Goal: Task Accomplishment & Management: Manage account settings

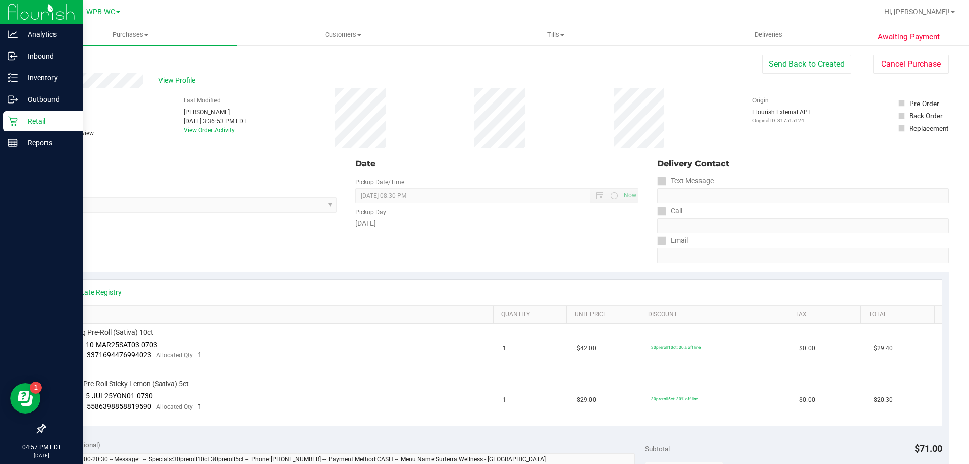
click at [4, 119] on div "Retail" at bounding box center [43, 121] width 80 height 20
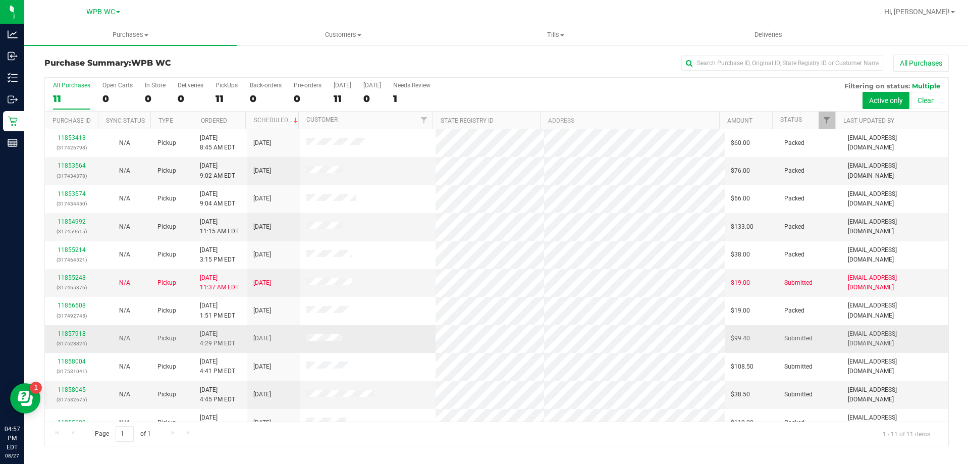
click at [75, 334] on link "11857918" at bounding box center [72, 333] width 28 height 7
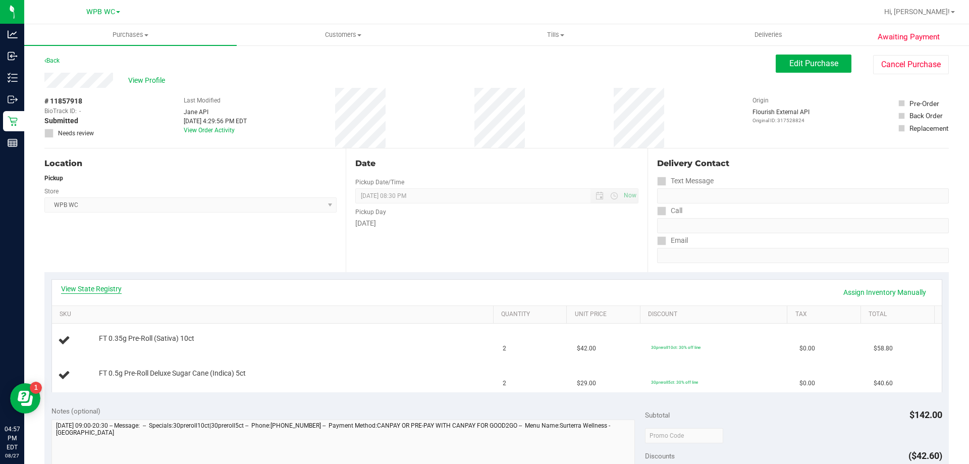
click at [82, 291] on link "View State Registry" at bounding box center [91, 289] width 61 height 10
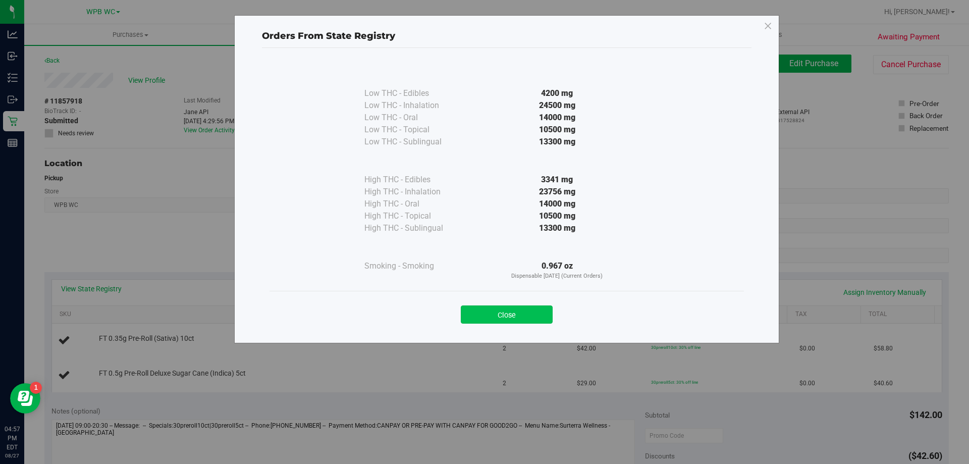
click at [511, 316] on button "Close" at bounding box center [507, 314] width 92 height 18
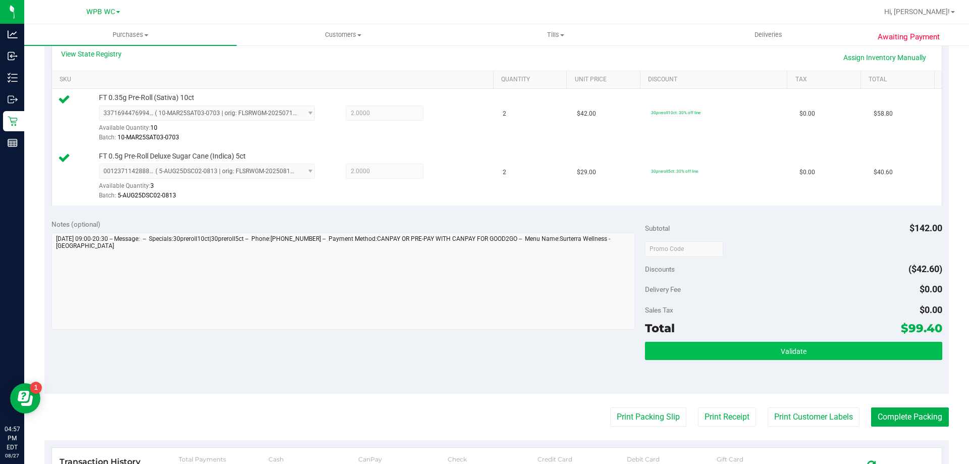
scroll to position [252, 0]
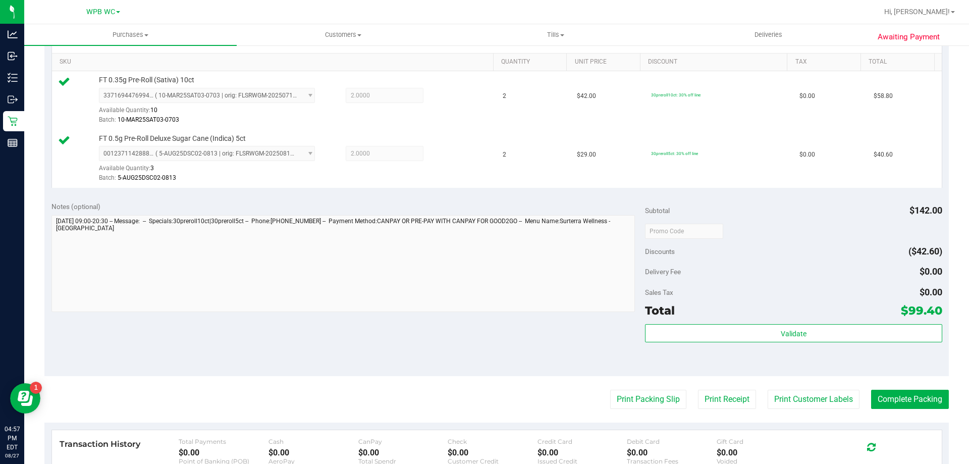
click at [808, 322] on div "Subtotal $142.00 Discounts ($42.60) Delivery Fee $0.00 Sales Tax $0.00 Total $9…" at bounding box center [793, 285] width 297 height 168
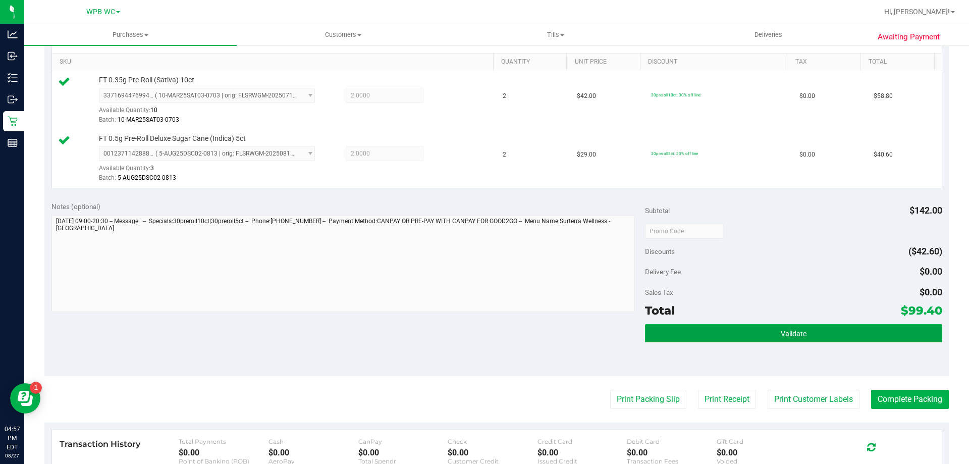
click at [804, 328] on button "Validate" at bounding box center [793, 333] width 297 height 18
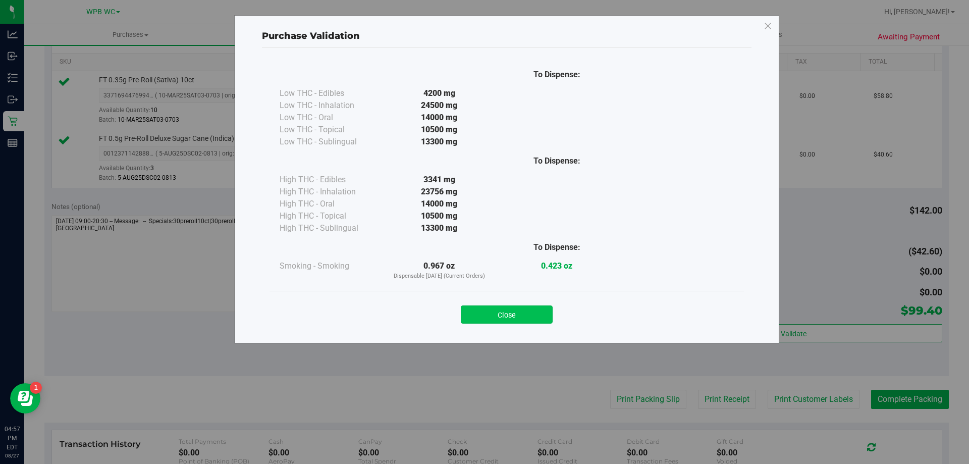
click at [515, 316] on button "Close" at bounding box center [507, 314] width 92 height 18
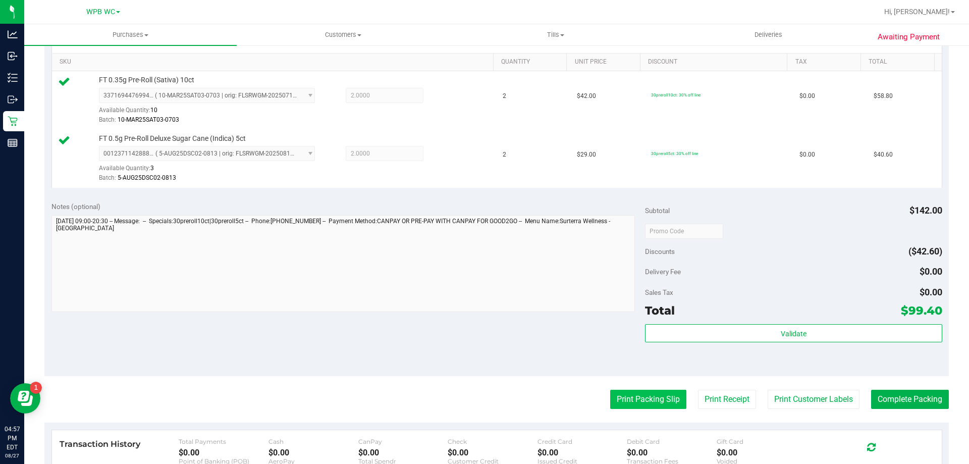
click at [654, 401] on button "Print Packing Slip" at bounding box center [648, 399] width 76 height 19
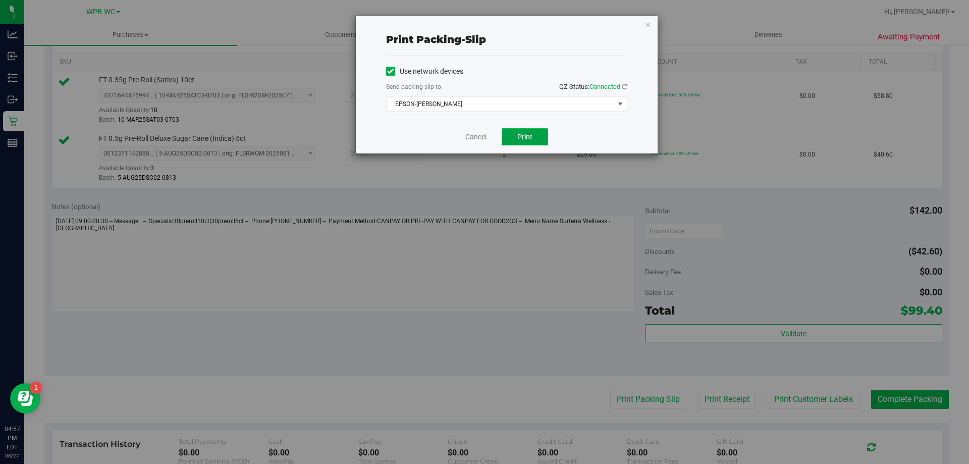
click at [536, 134] on button "Print" at bounding box center [525, 136] width 46 height 17
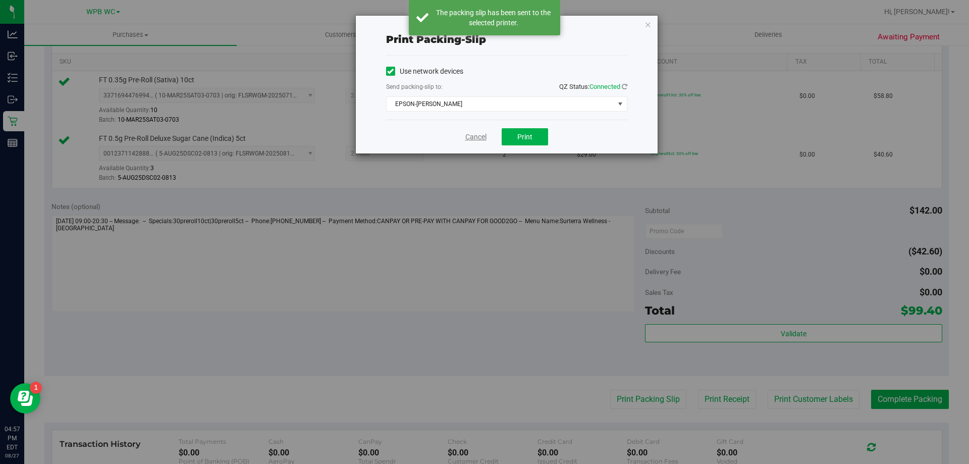
click at [478, 140] on link "Cancel" at bounding box center [475, 137] width 21 height 11
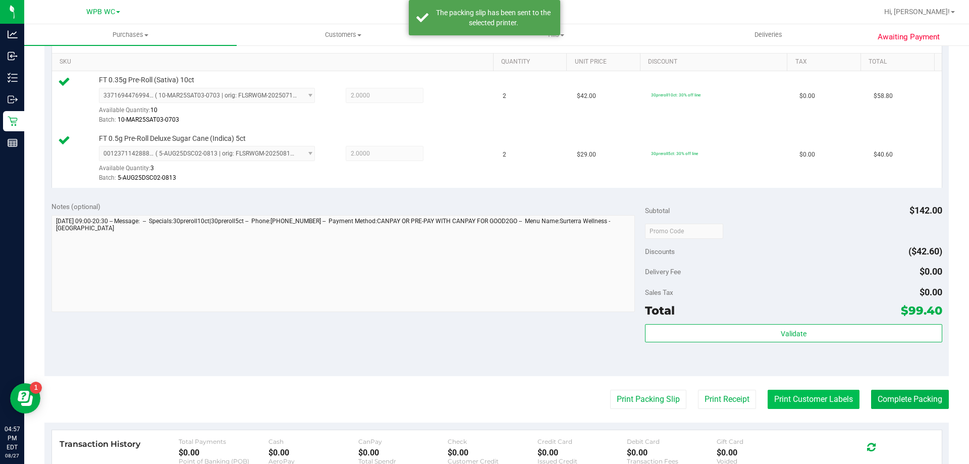
click at [781, 394] on button "Print Customer Labels" at bounding box center [814, 399] width 92 height 19
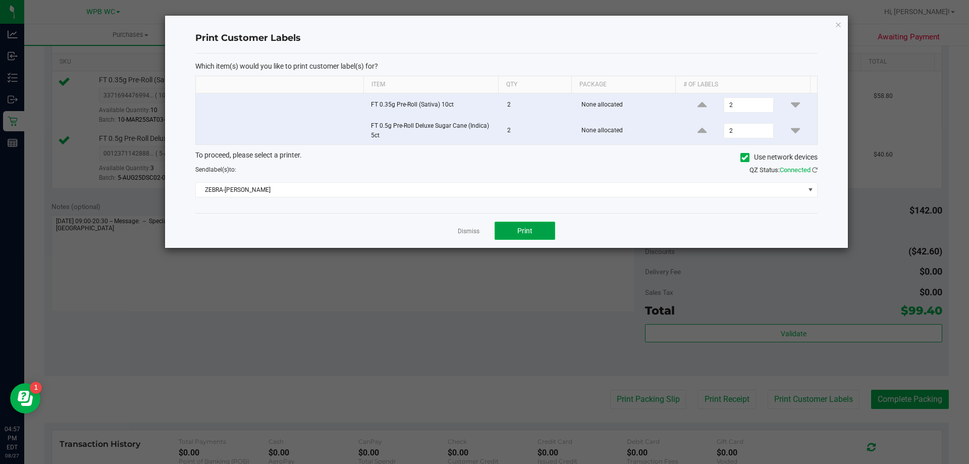
click at [523, 228] on span "Print" at bounding box center [524, 231] width 15 height 8
click at [473, 231] on link "Dismiss" at bounding box center [469, 231] width 22 height 9
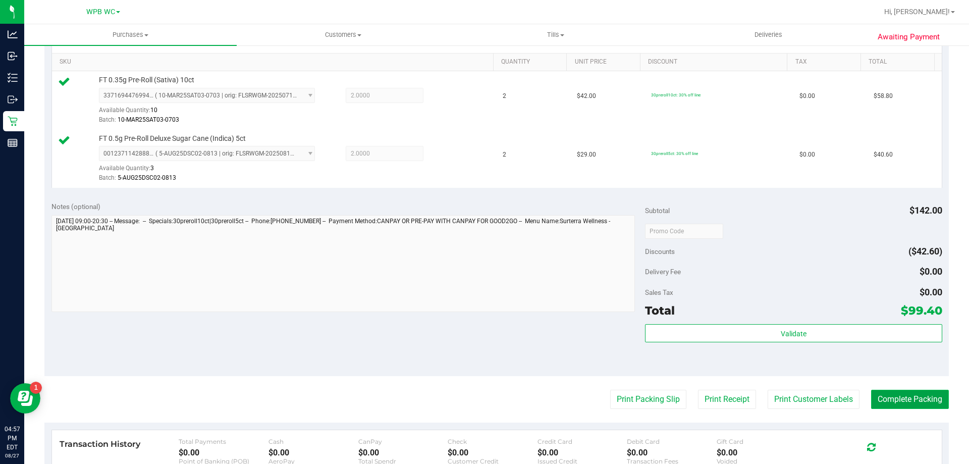
click at [908, 392] on button "Complete Packing" at bounding box center [910, 399] width 78 height 19
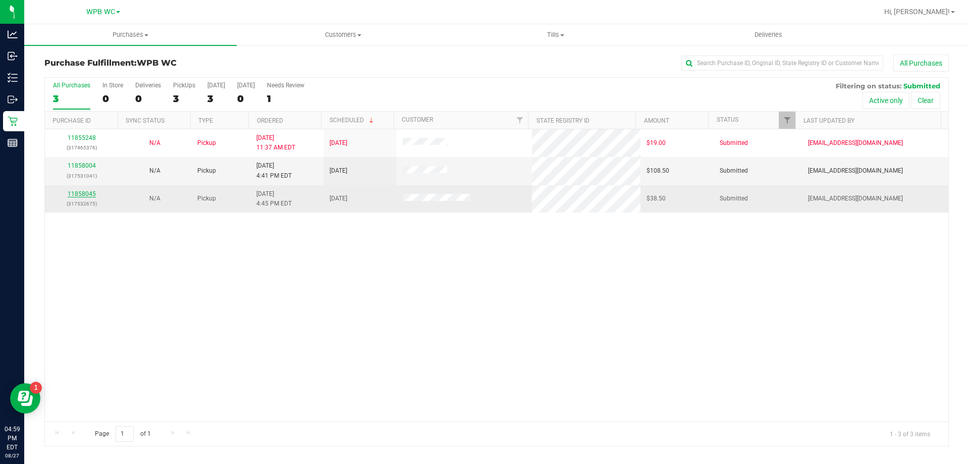
click at [75, 193] on link "11858045" at bounding box center [82, 193] width 28 height 7
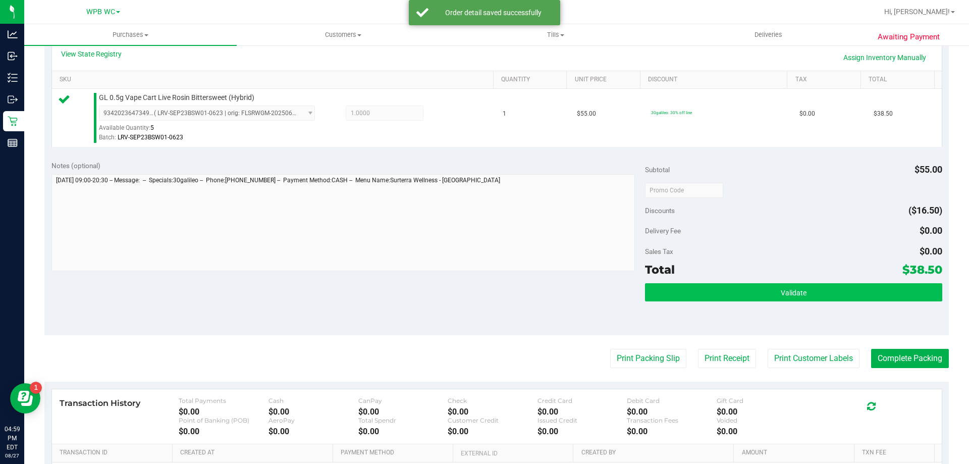
scroll to position [252, 0]
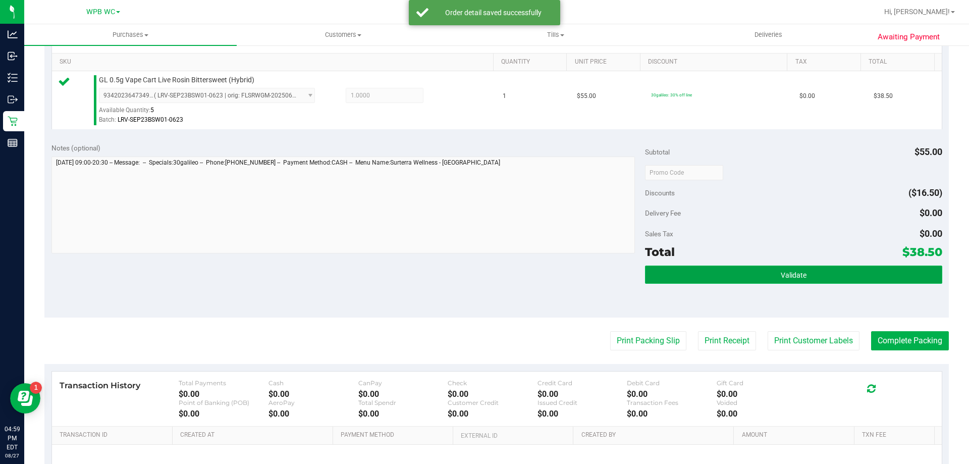
click at [818, 271] on button "Validate" at bounding box center [793, 275] width 297 height 18
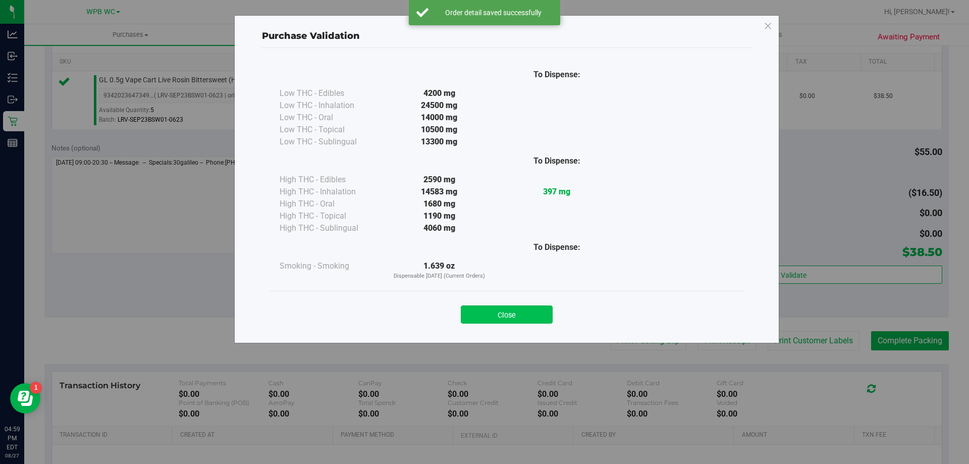
click at [509, 309] on button "Close" at bounding box center [507, 314] width 92 height 18
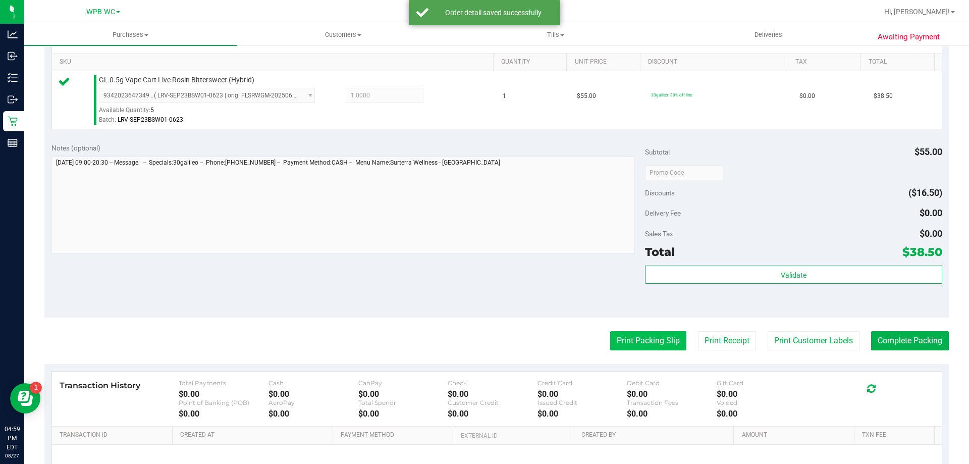
click at [670, 335] on button "Print Packing Slip" at bounding box center [648, 340] width 76 height 19
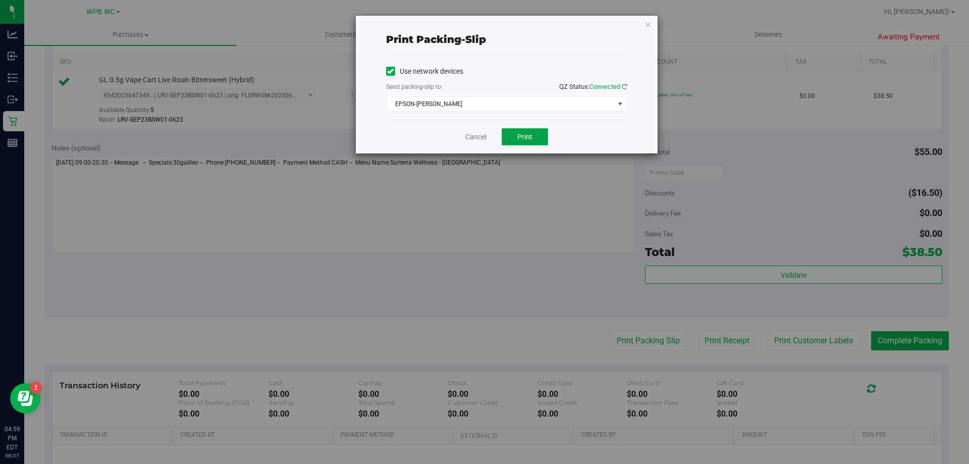
click at [514, 136] on button "Print" at bounding box center [525, 136] width 46 height 17
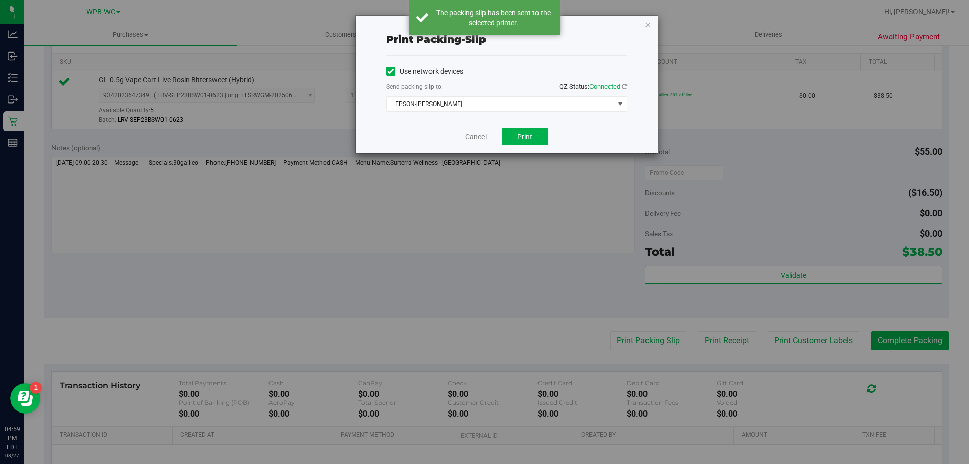
click at [483, 138] on link "Cancel" at bounding box center [475, 137] width 21 height 11
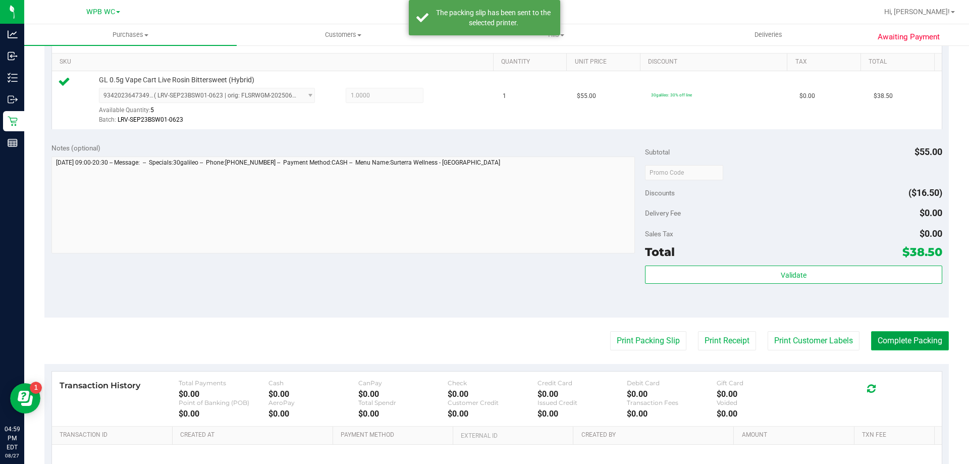
click at [913, 344] on button "Complete Packing" at bounding box center [910, 340] width 78 height 19
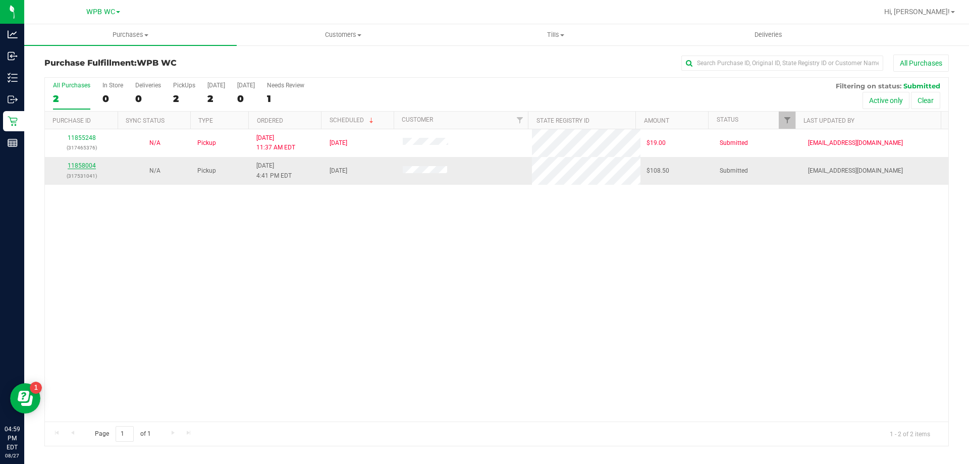
click at [88, 165] on link "11858004" at bounding box center [82, 165] width 28 height 7
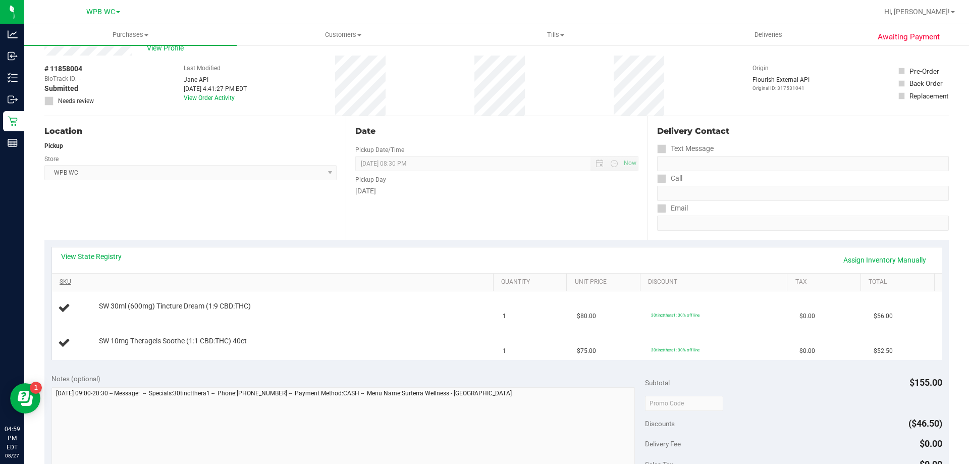
scroll to position [50, 0]
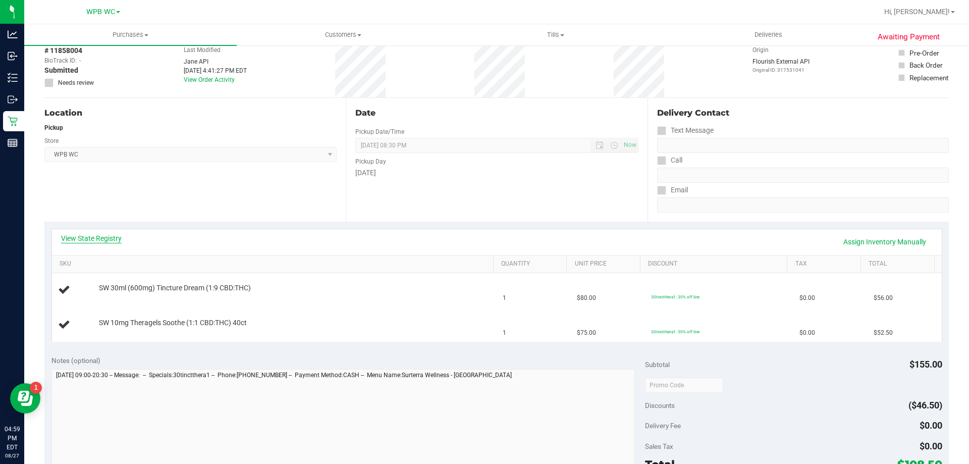
click at [105, 234] on link "View State Registry" at bounding box center [91, 238] width 61 height 10
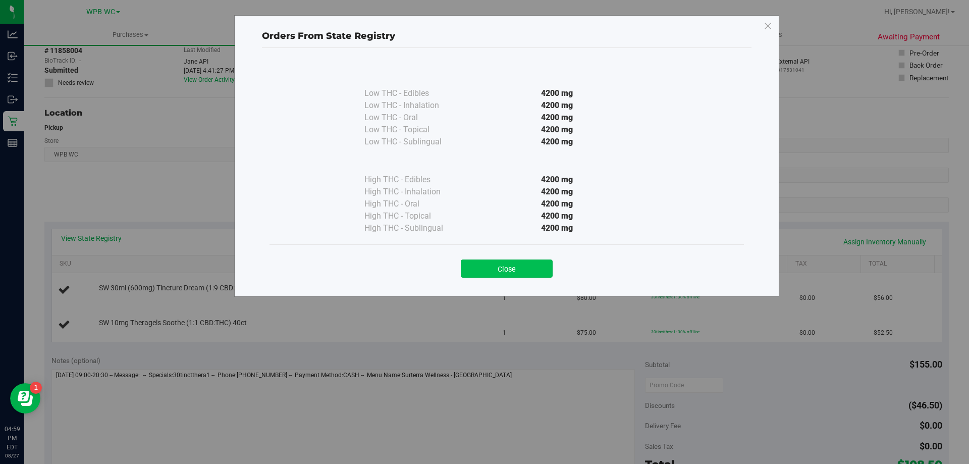
click at [508, 268] on button "Close" at bounding box center [507, 268] width 92 height 18
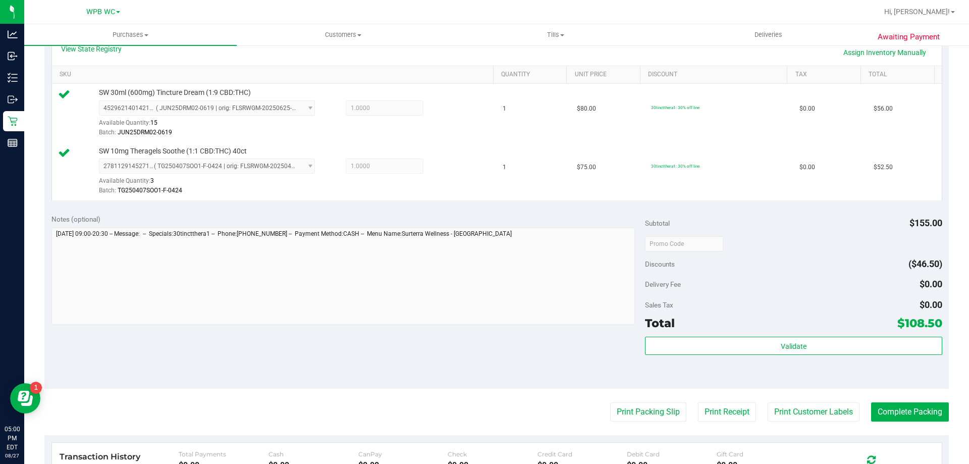
scroll to position [353, 0]
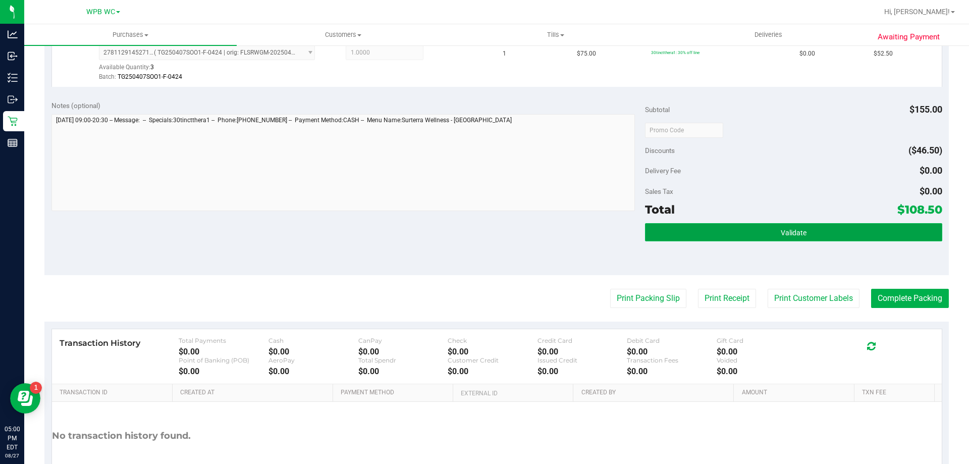
click at [742, 234] on button "Validate" at bounding box center [793, 232] width 297 height 18
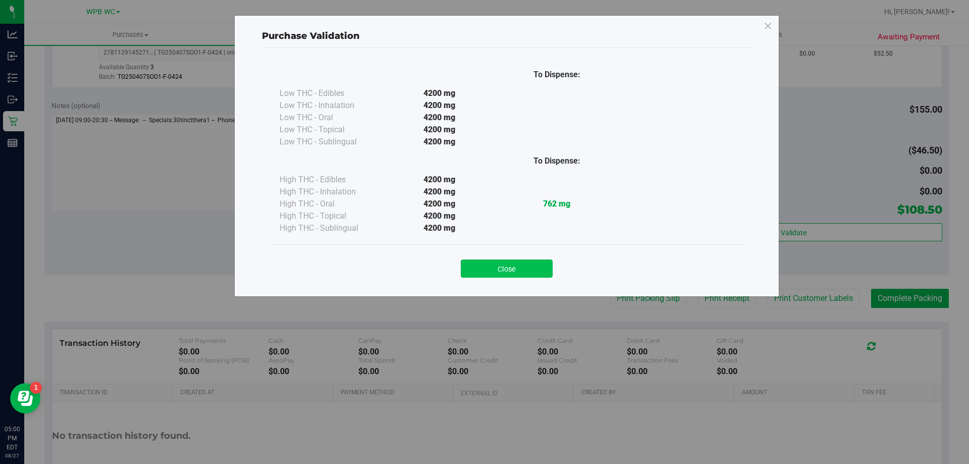
click at [507, 270] on button "Close" at bounding box center [507, 268] width 92 height 18
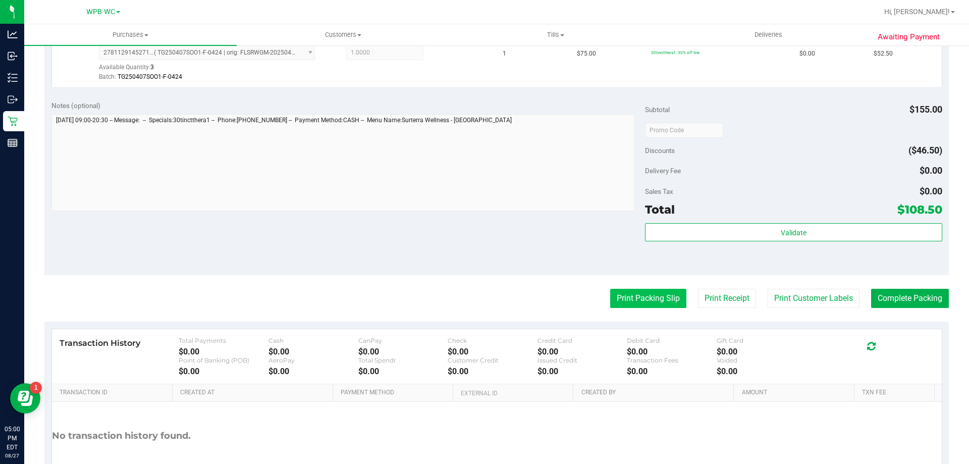
click at [628, 296] on button "Print Packing Slip" at bounding box center [648, 298] width 76 height 19
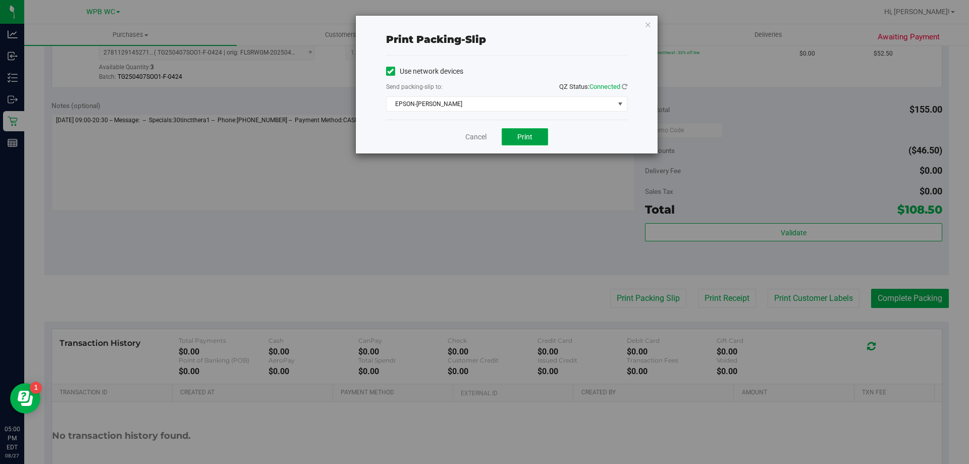
click at [524, 141] on button "Print" at bounding box center [525, 136] width 46 height 17
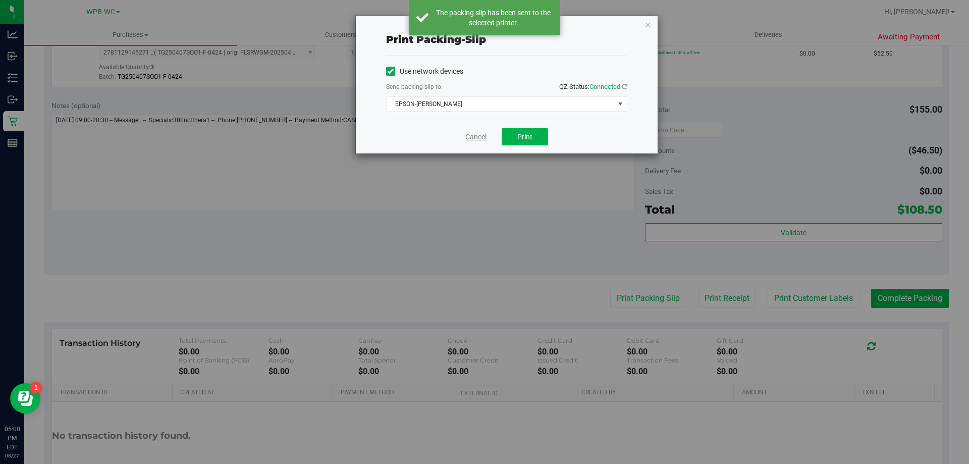
click at [471, 138] on link "Cancel" at bounding box center [475, 137] width 21 height 11
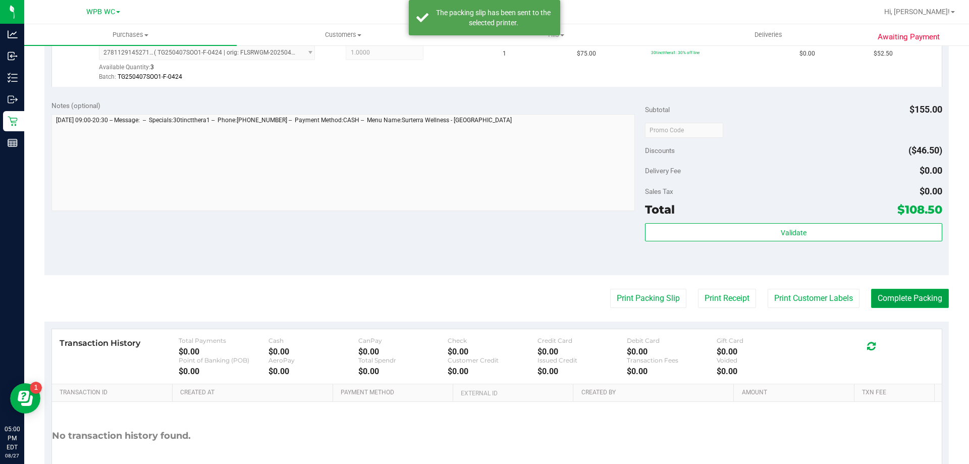
click at [921, 297] on button "Complete Packing" at bounding box center [910, 298] width 78 height 19
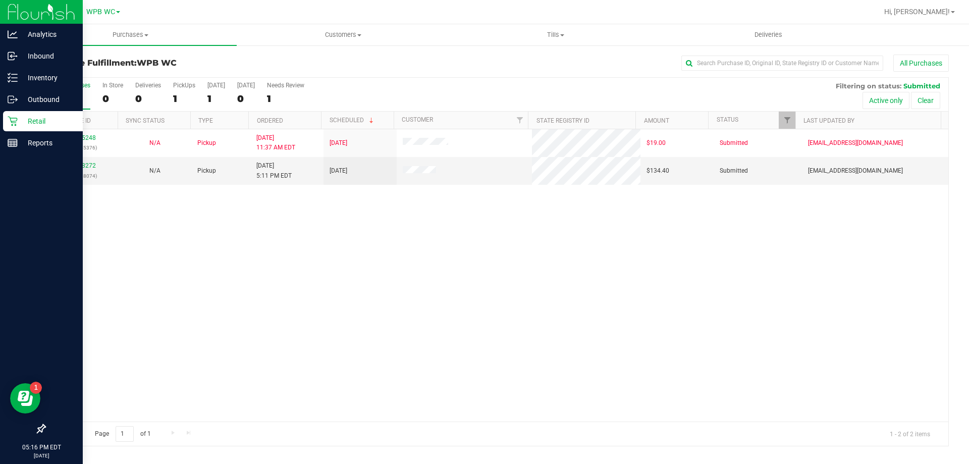
click at [24, 119] on p "Retail" at bounding box center [48, 121] width 61 height 12
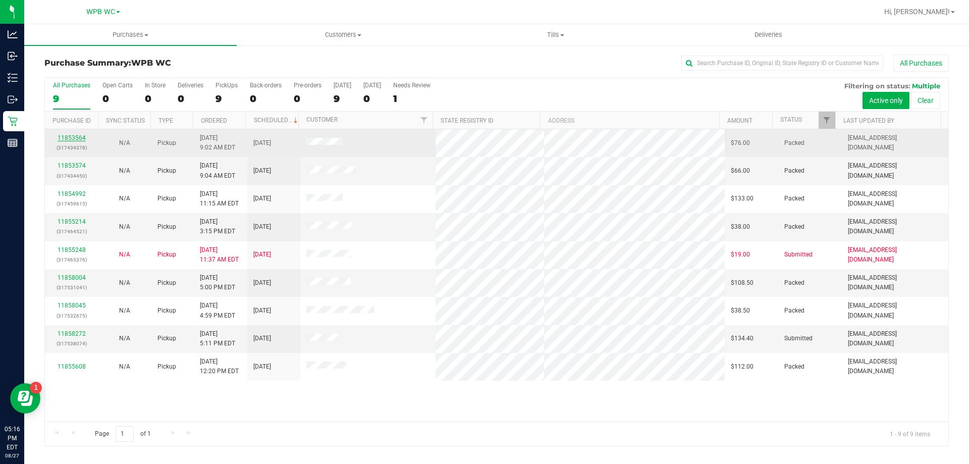
click at [78, 134] on link "11853564" at bounding box center [72, 137] width 28 height 7
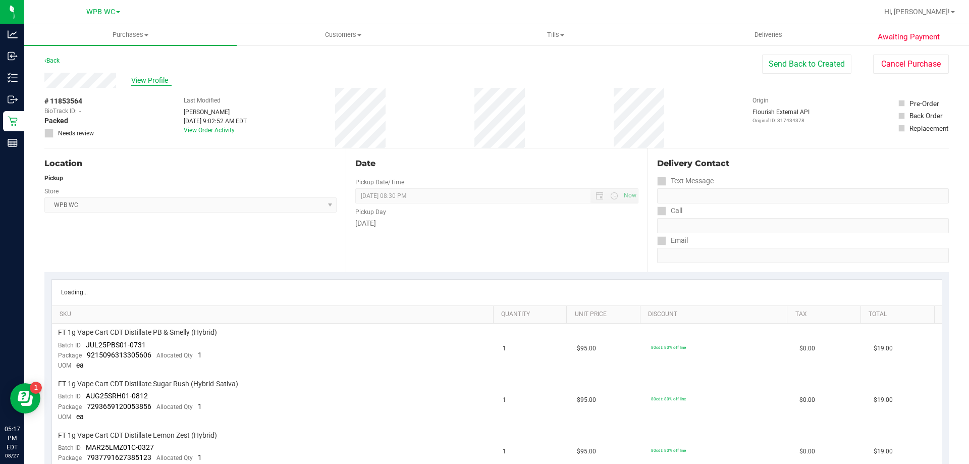
click at [152, 79] on span "View Profile" at bounding box center [151, 80] width 40 height 11
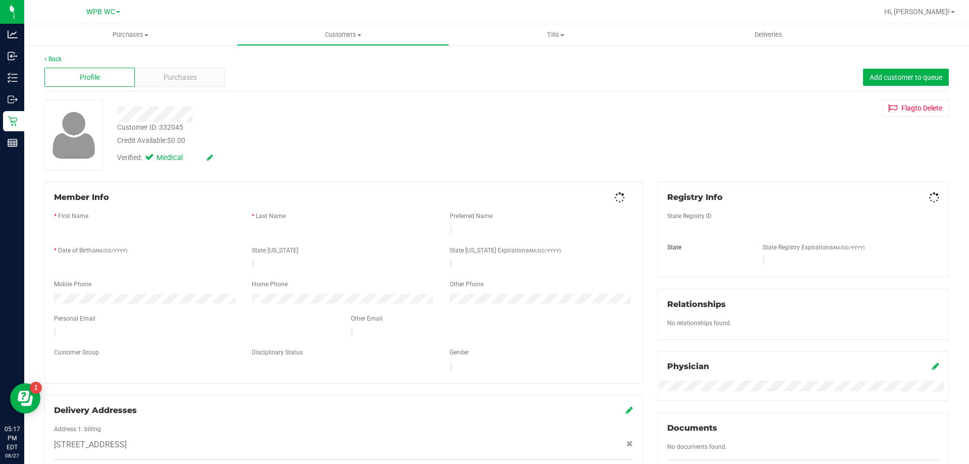
click at [152, 79] on div "Purchases" at bounding box center [180, 77] width 90 height 19
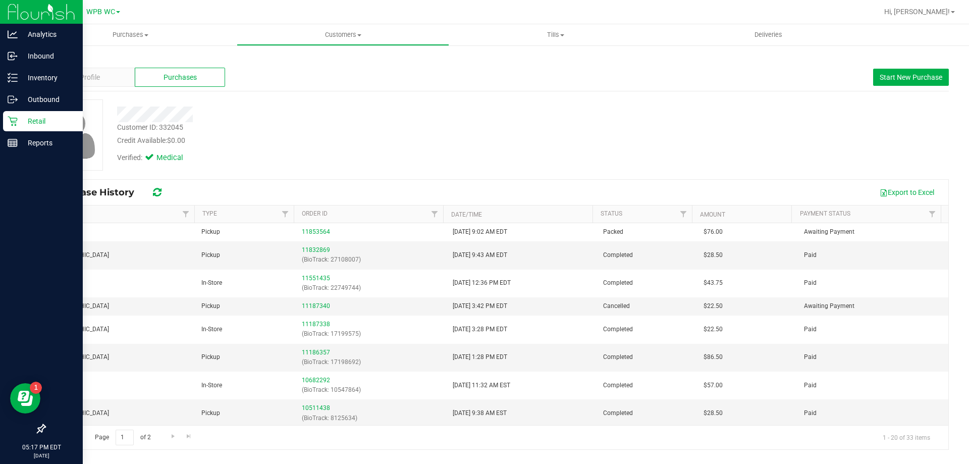
click at [11, 124] on icon at bounding box center [13, 121] width 10 height 10
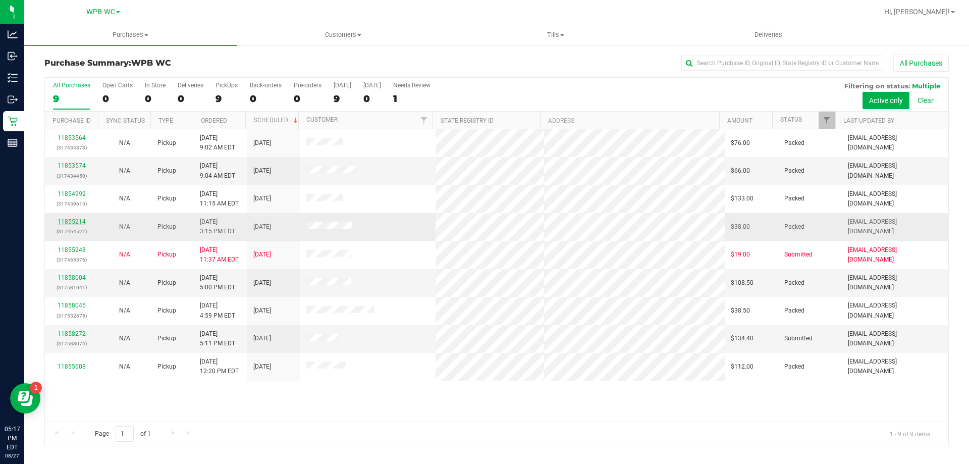
click at [72, 218] on link "11855214" at bounding box center [72, 221] width 28 height 7
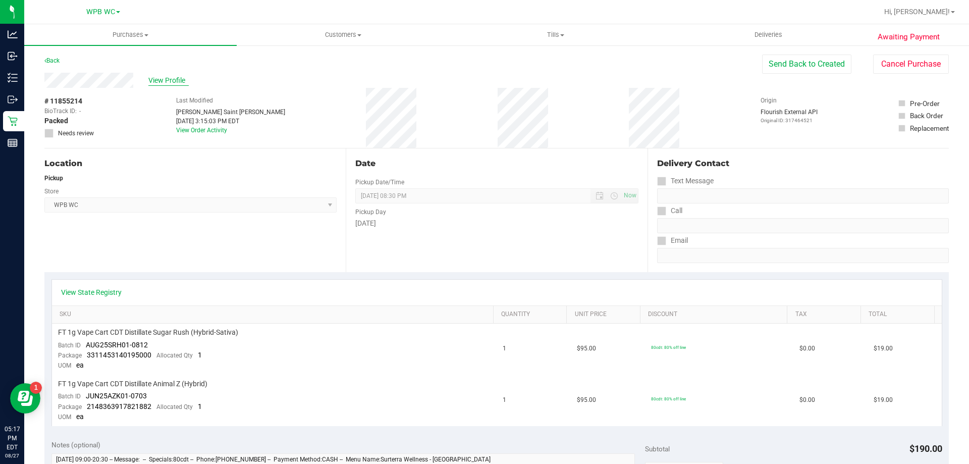
click at [175, 79] on span "View Profile" at bounding box center [168, 80] width 40 height 11
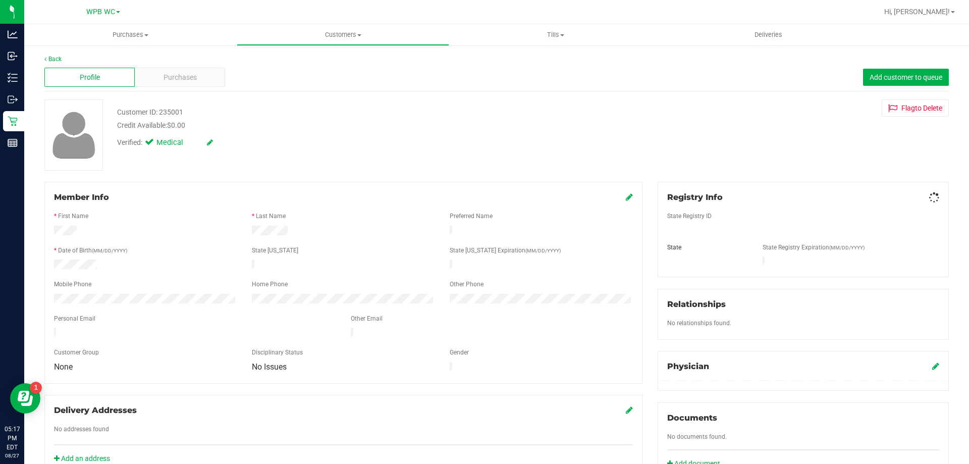
click at [175, 79] on span "Purchases" at bounding box center [180, 77] width 33 height 11
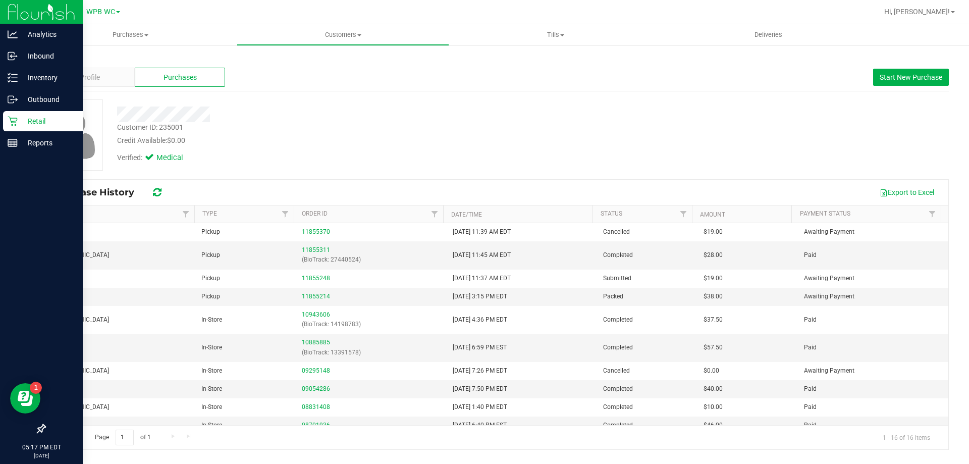
click at [15, 121] on icon at bounding box center [13, 121] width 10 height 10
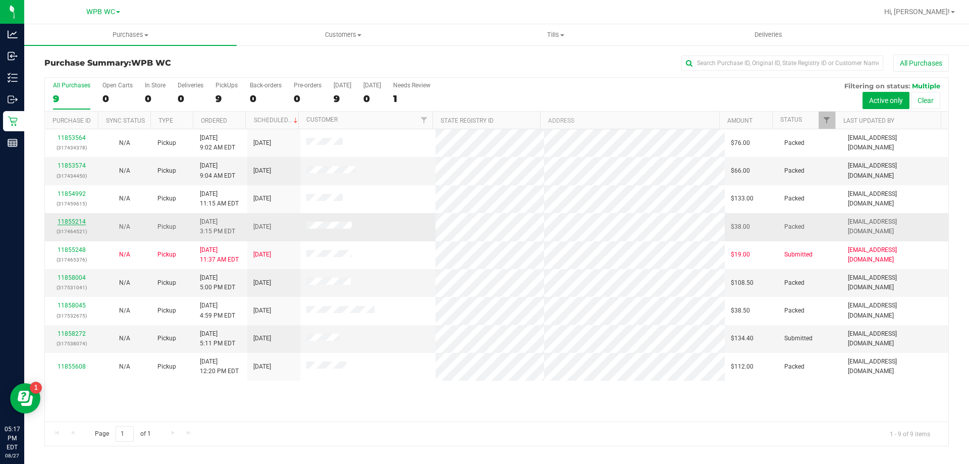
click at [71, 220] on link "11855214" at bounding box center [72, 221] width 28 height 7
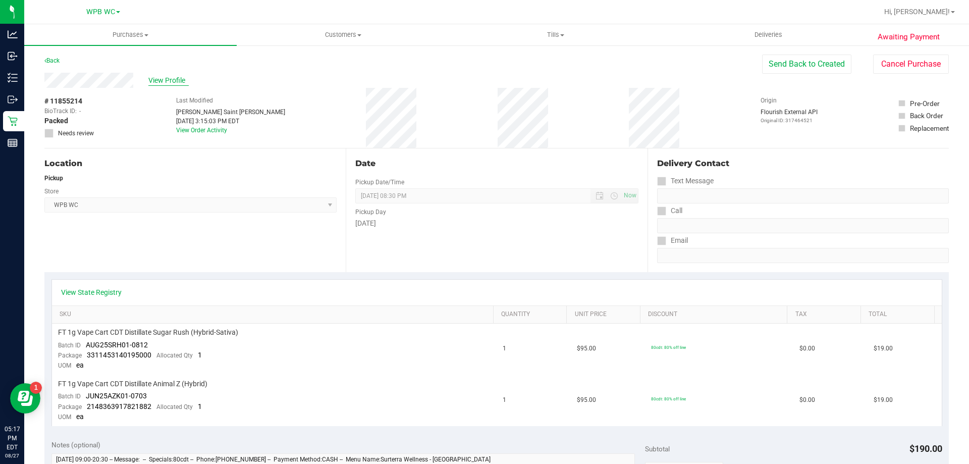
click at [164, 79] on span "View Profile" at bounding box center [168, 80] width 40 height 11
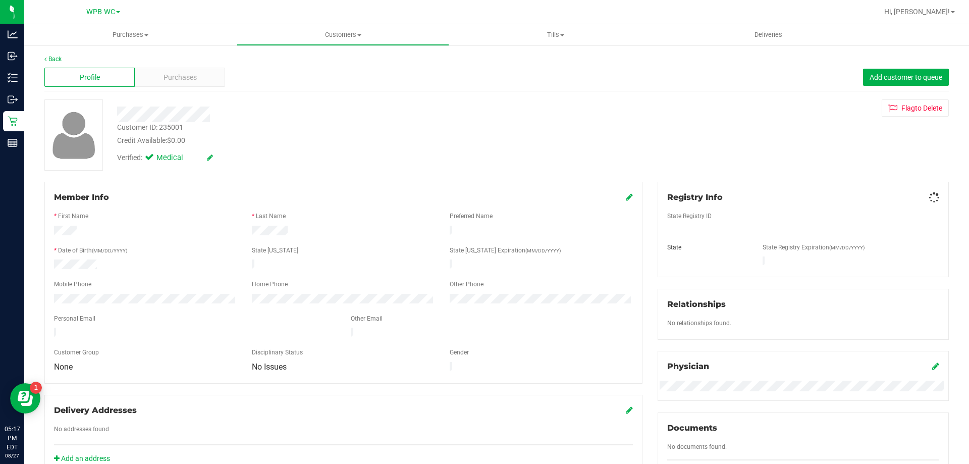
click at [165, 80] on span "Purchases" at bounding box center [180, 77] width 33 height 11
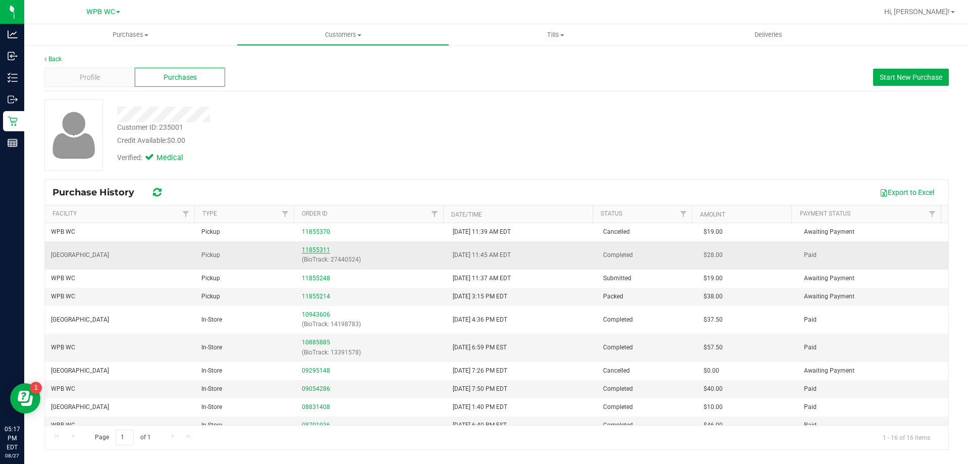
click at [312, 249] on link "11855311" at bounding box center [316, 249] width 28 height 7
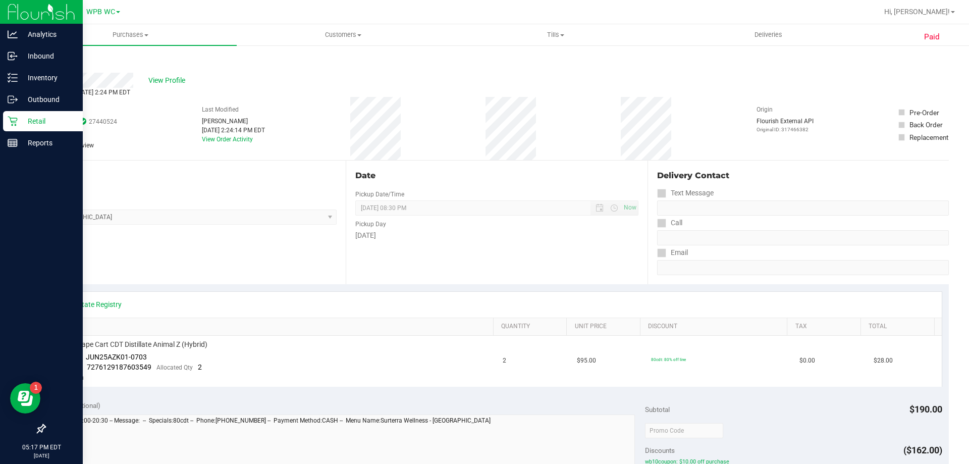
click at [19, 123] on p "Retail" at bounding box center [48, 121] width 61 height 12
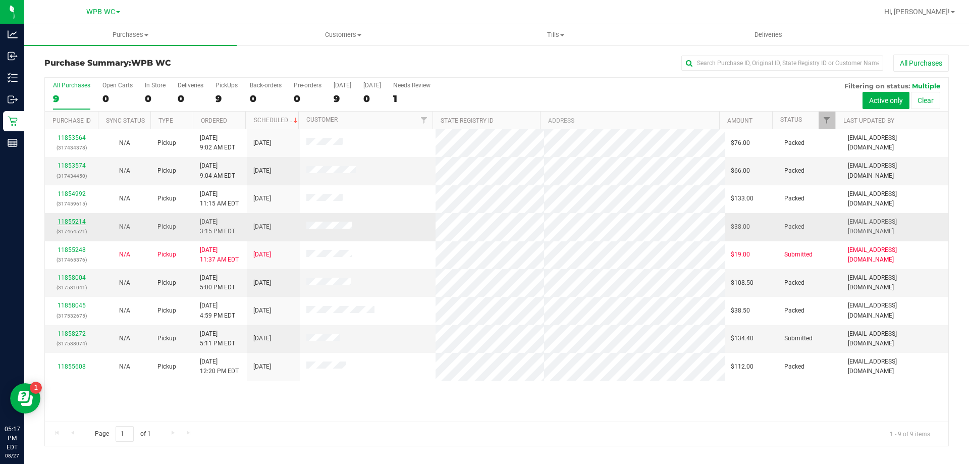
click at [77, 222] on link "11855214" at bounding box center [72, 221] width 28 height 7
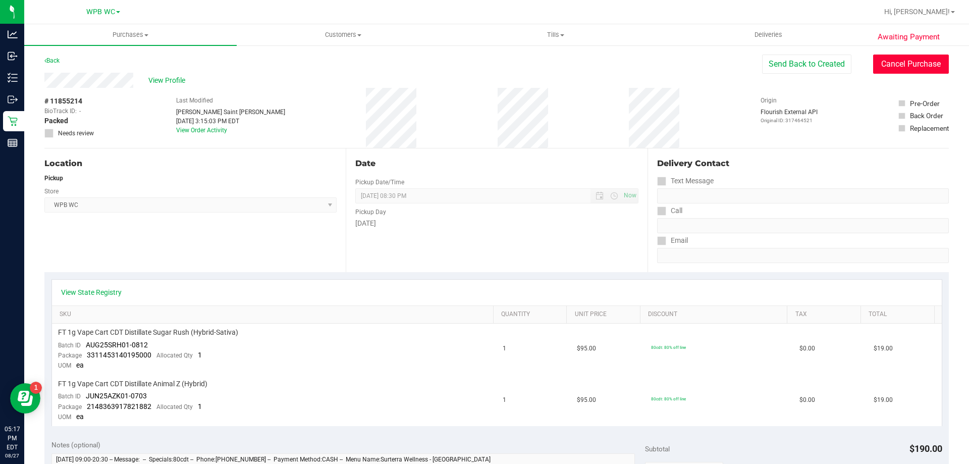
click at [891, 63] on button "Cancel Purchase" at bounding box center [911, 64] width 76 height 19
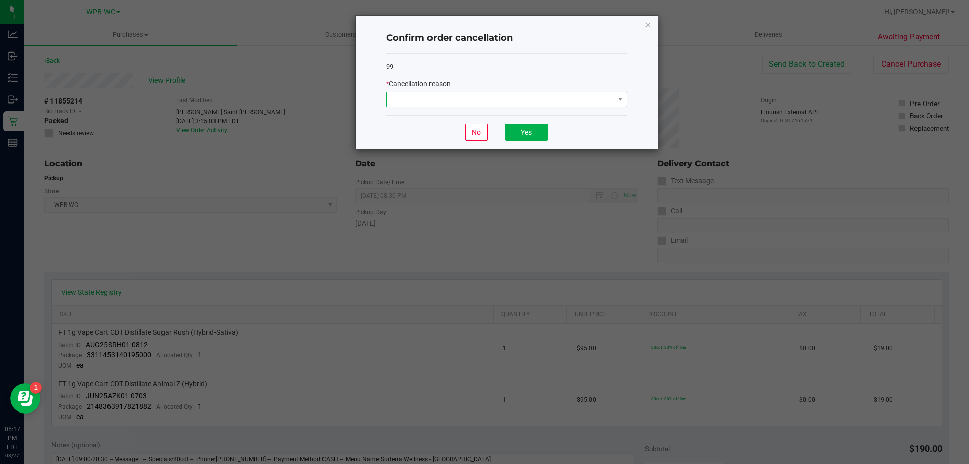
click at [555, 107] on span at bounding box center [506, 99] width 241 height 15
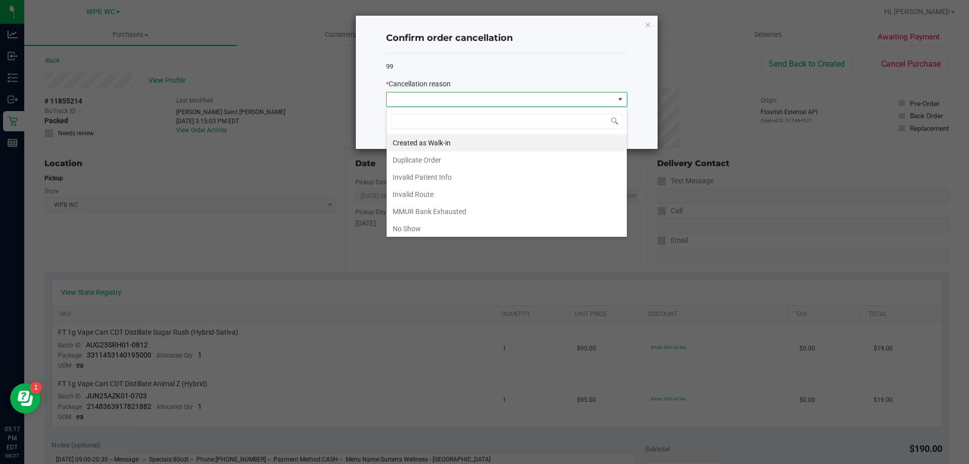
scroll to position [15, 241]
click at [426, 163] on li "Duplicate Order" at bounding box center [507, 159] width 240 height 17
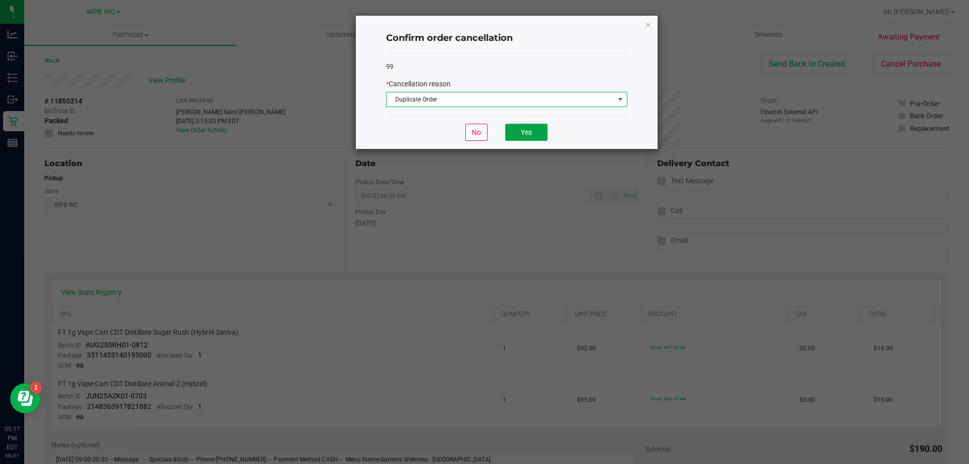
click at [527, 137] on button "Yes" at bounding box center [526, 132] width 42 height 17
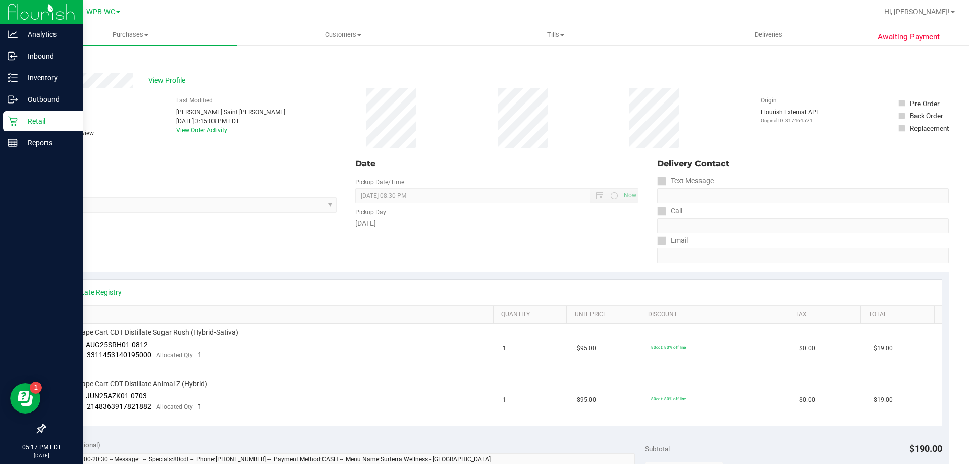
click at [1, 112] on link "Retail" at bounding box center [41, 122] width 83 height 22
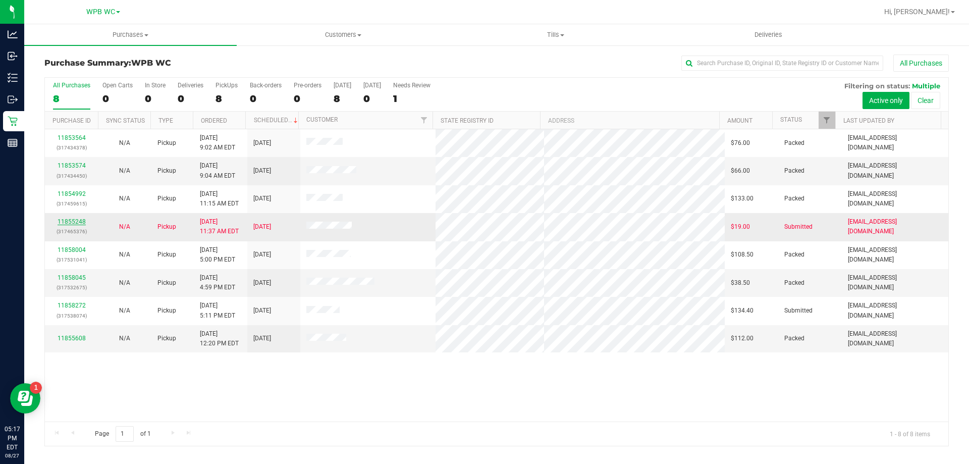
click at [77, 221] on link "11855248" at bounding box center [72, 221] width 28 height 7
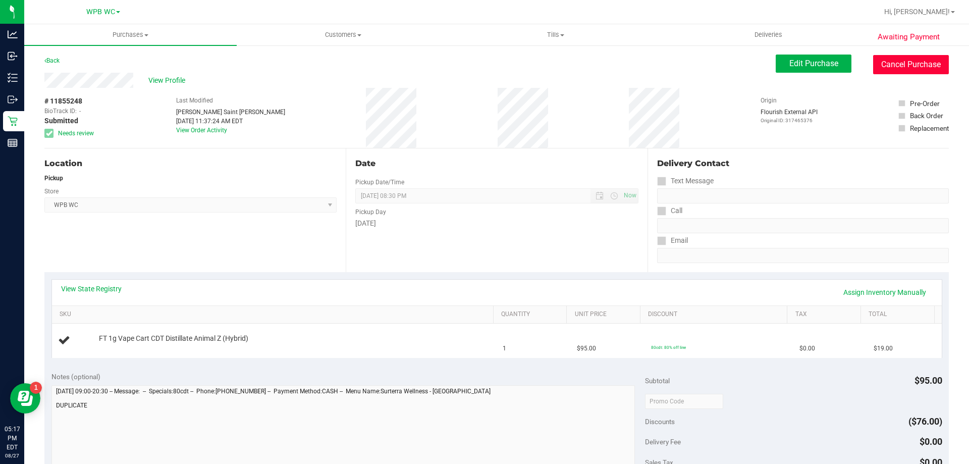
click at [892, 56] on button "Cancel Purchase" at bounding box center [911, 64] width 76 height 19
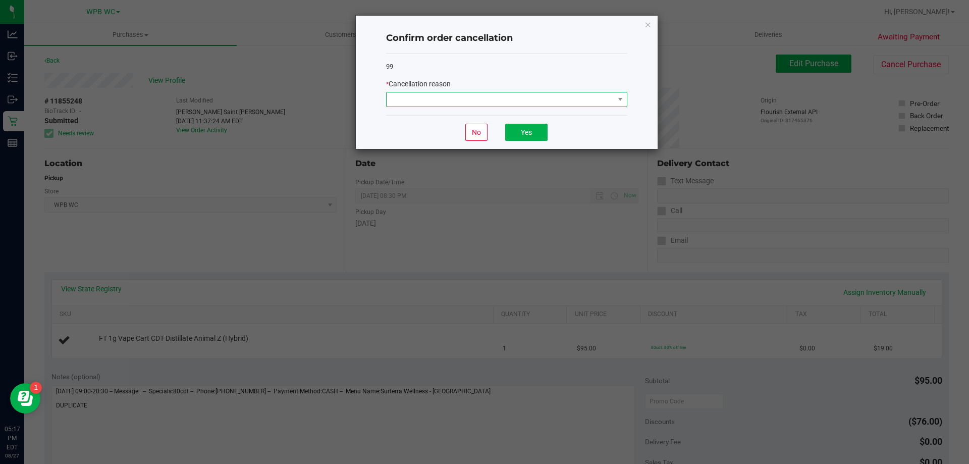
click at [472, 99] on span at bounding box center [501, 99] width 228 height 14
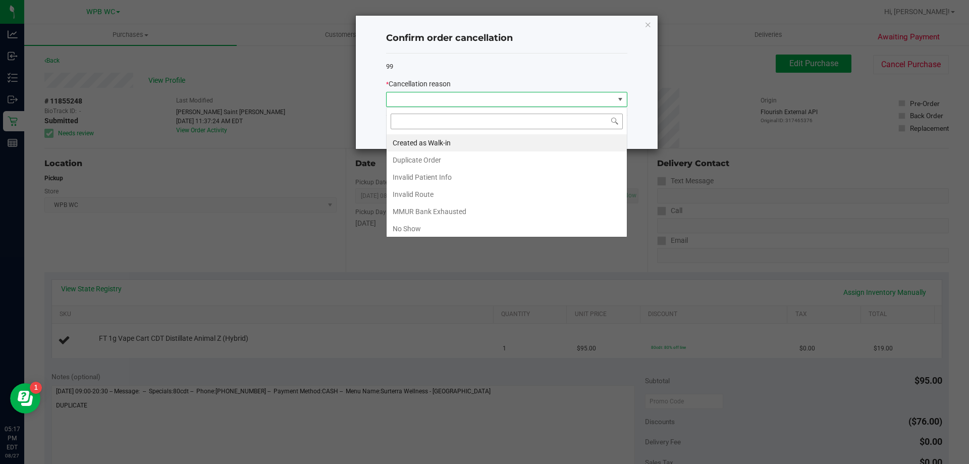
scroll to position [15, 241]
click at [416, 162] on li "Duplicate Order" at bounding box center [507, 159] width 240 height 17
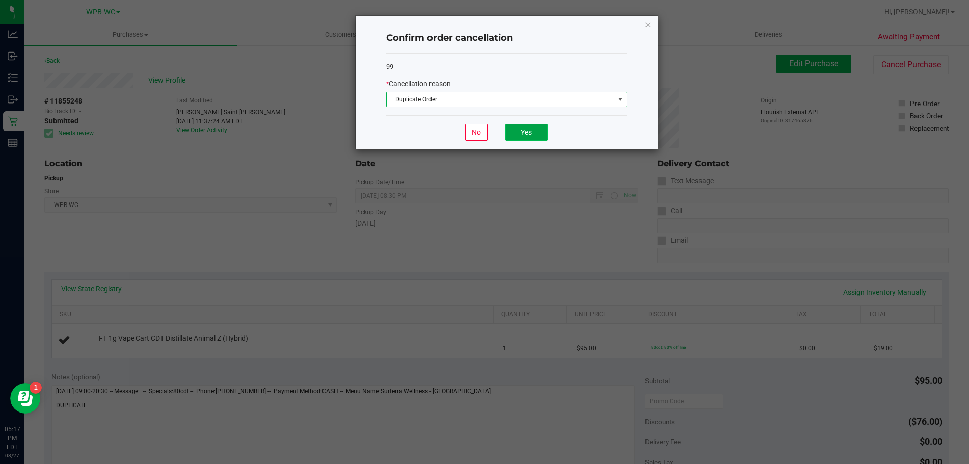
click at [518, 131] on button "Yes" at bounding box center [526, 132] width 42 height 17
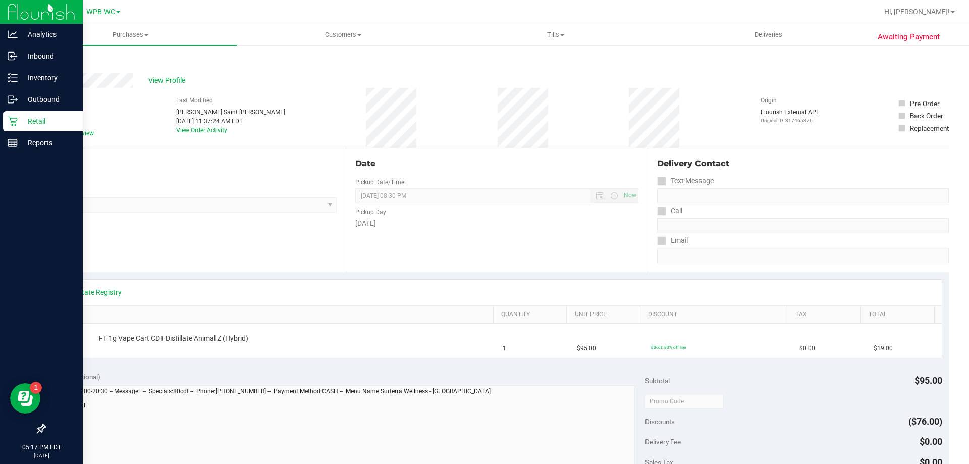
click at [18, 122] on p "Retail" at bounding box center [48, 121] width 61 height 12
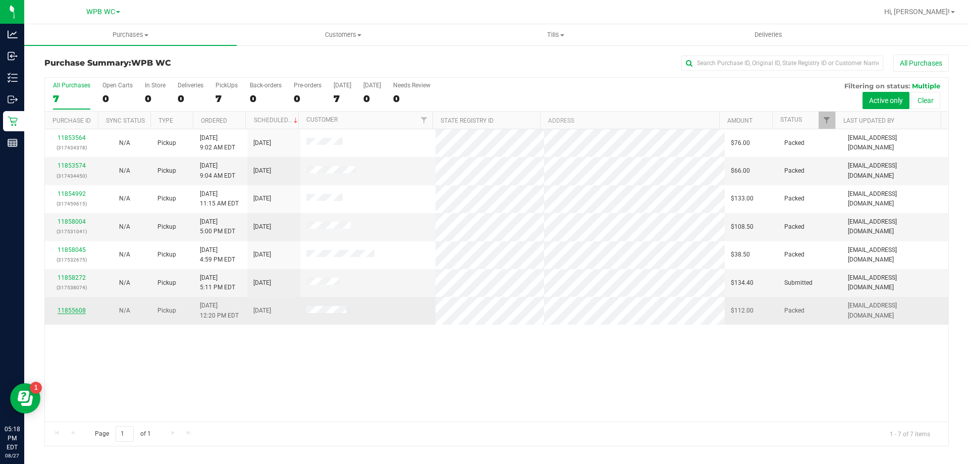
click at [82, 308] on link "11855608" at bounding box center [72, 310] width 28 height 7
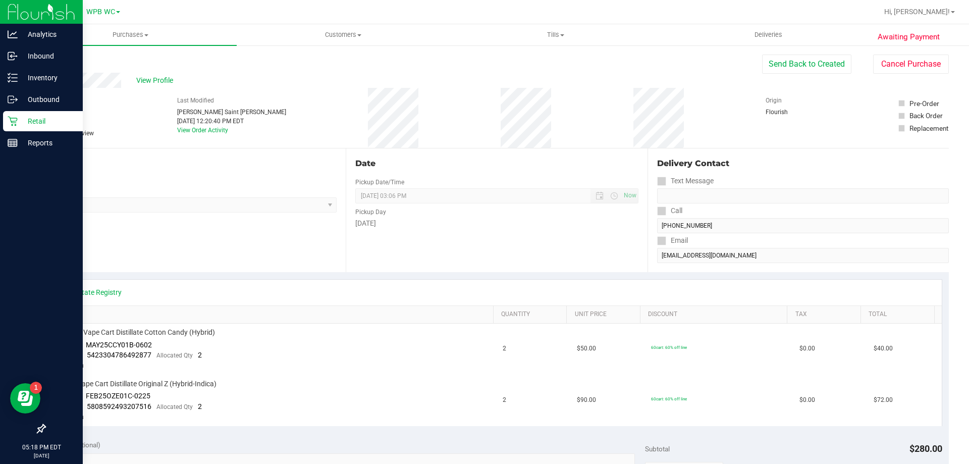
click at [31, 121] on p "Retail" at bounding box center [48, 121] width 61 height 12
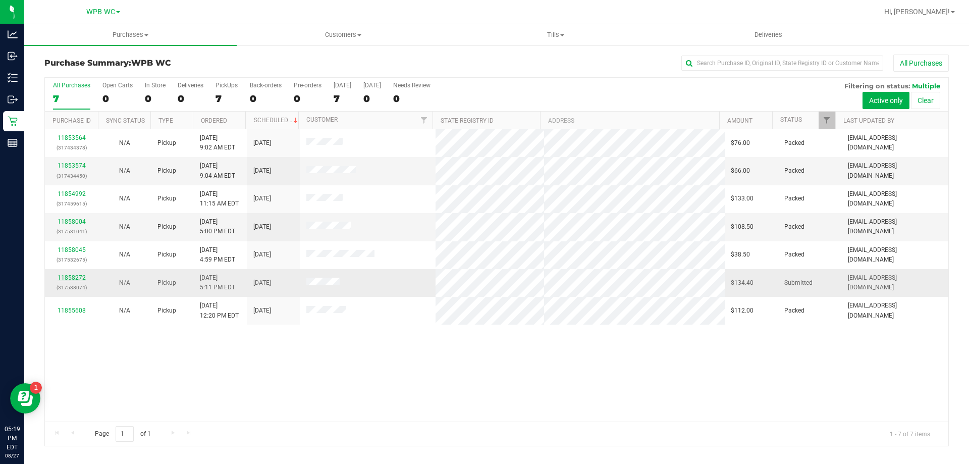
click at [69, 280] on link "11858272" at bounding box center [72, 277] width 28 height 7
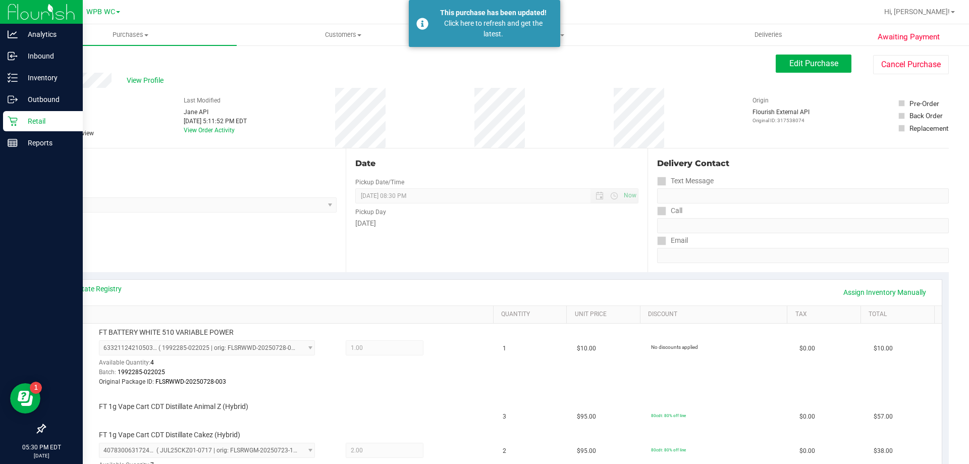
click at [20, 127] on p "Retail" at bounding box center [48, 121] width 61 height 12
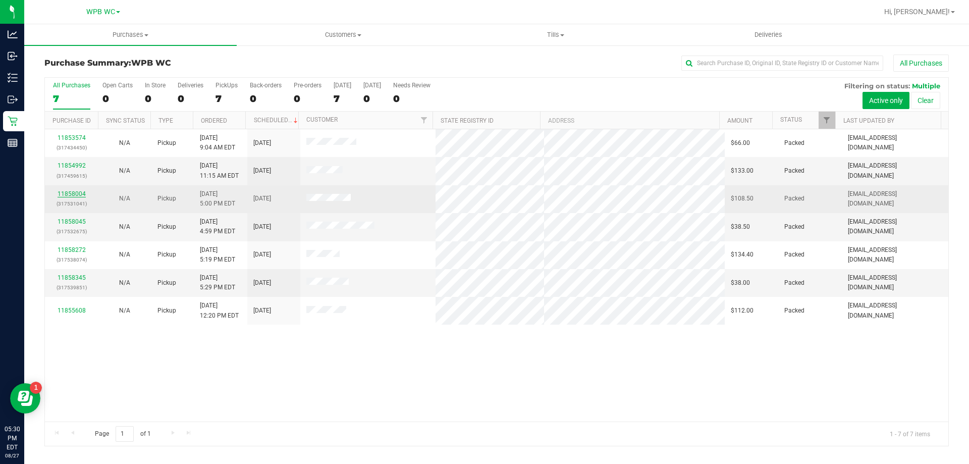
click at [81, 197] on link "11858004" at bounding box center [72, 193] width 28 height 7
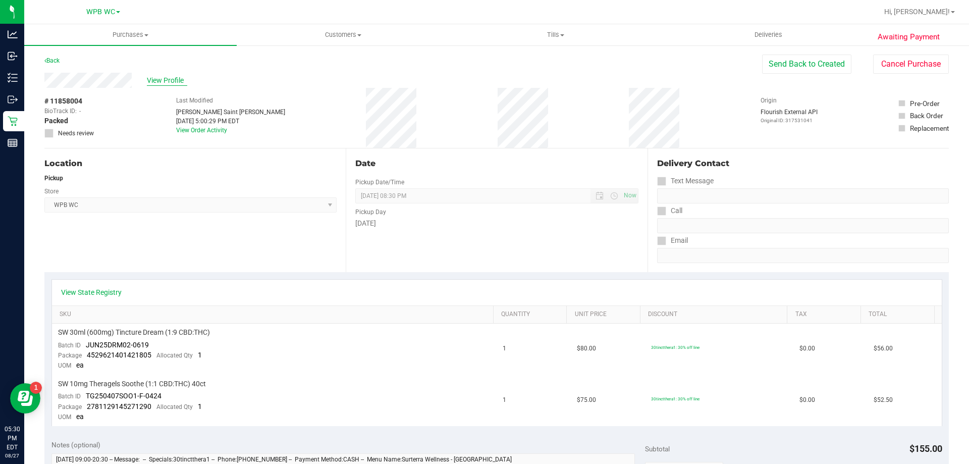
click at [174, 78] on span "View Profile" at bounding box center [167, 80] width 40 height 11
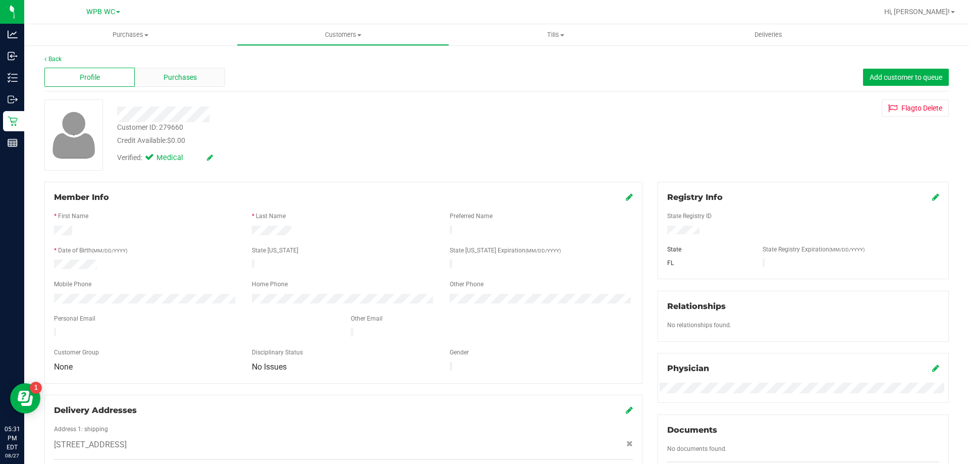
click at [203, 83] on div "Purchases" at bounding box center [180, 77] width 90 height 19
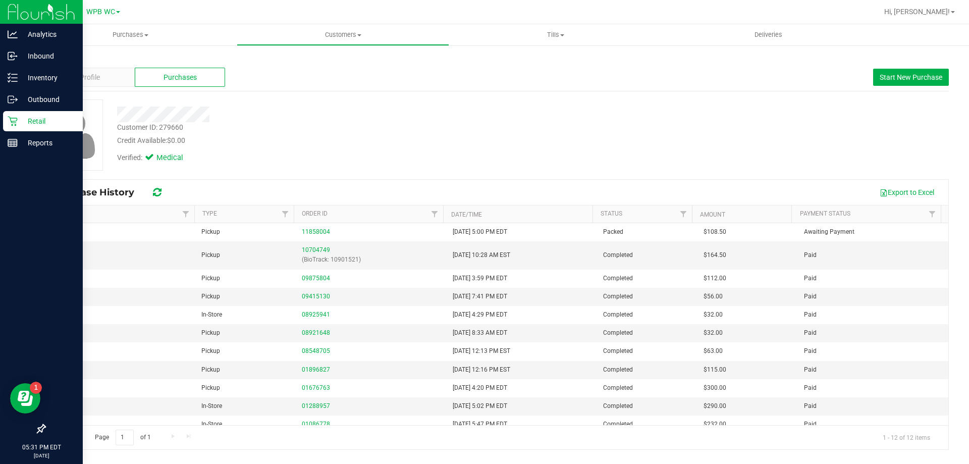
click at [18, 117] on p "Retail" at bounding box center [48, 121] width 61 height 12
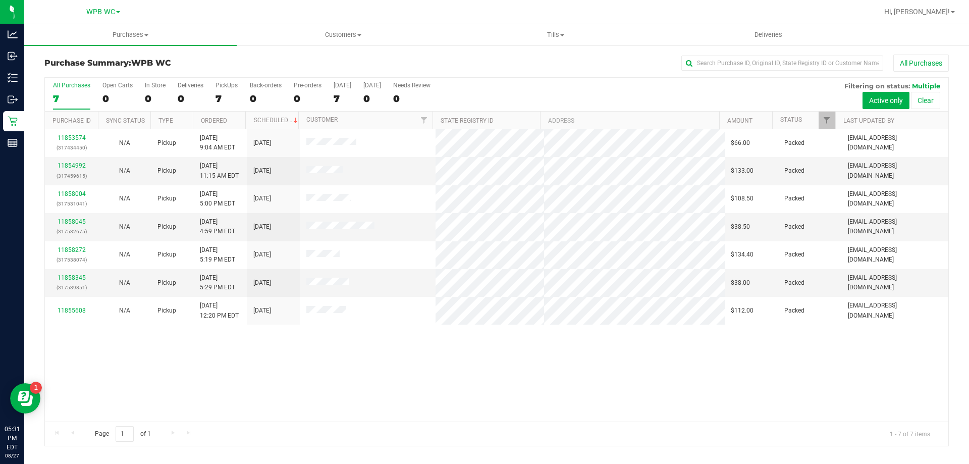
click at [363, 380] on div "11853574 (317434450) N/A Pickup [DATE] 9:04 AM EDT 8/27/2025 $66.00 Packed [EMA…" at bounding box center [497, 275] width 904 height 292
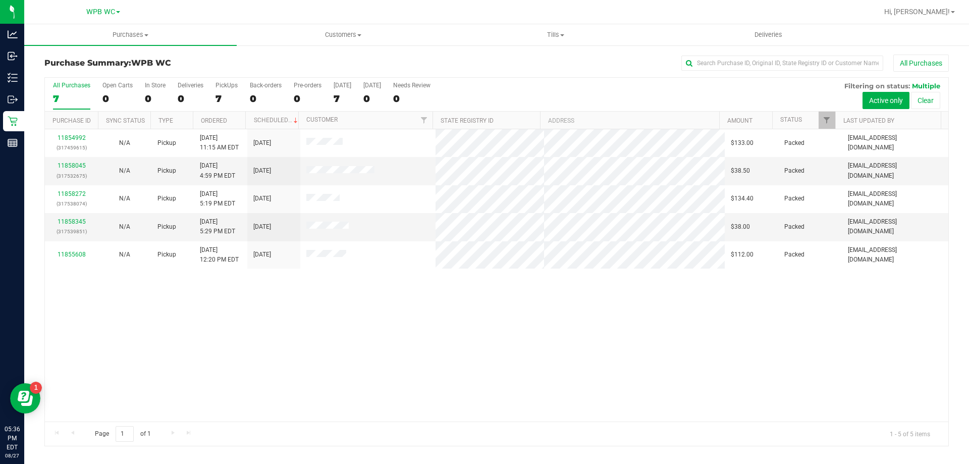
click at [635, 344] on div "11854992 (317459615) N/A Pickup [DATE] 11:15 AM EDT 8/27/2025 $133.00 Packed [E…" at bounding box center [497, 275] width 904 height 292
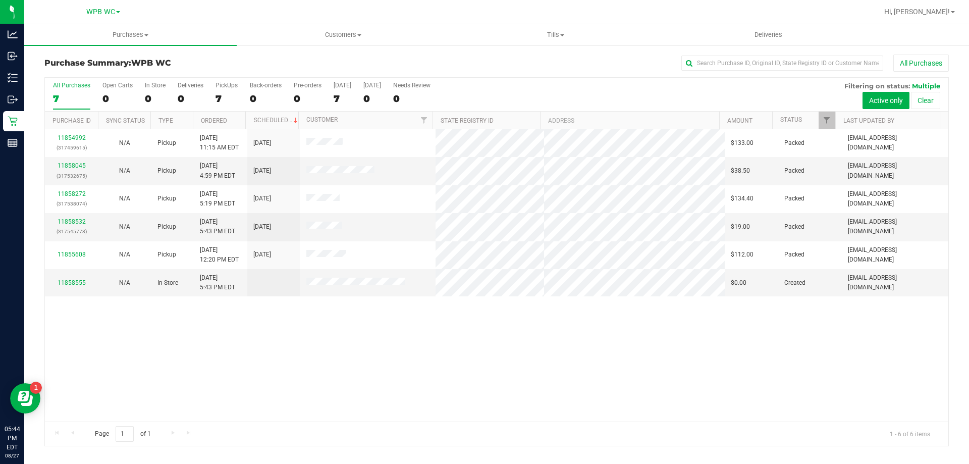
click at [72, 97] on div "7" at bounding box center [71, 99] width 37 height 12
click at [0, 0] on input "All Purchases 7" at bounding box center [0, 0] width 0 height 0
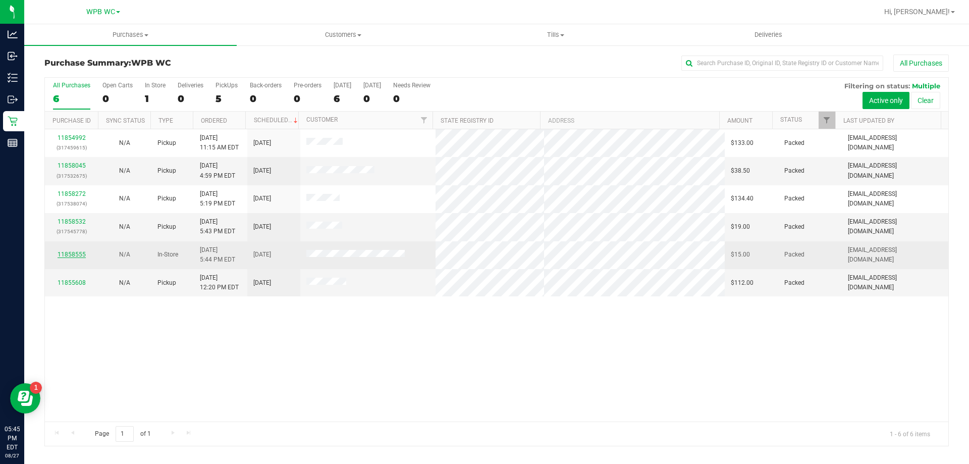
click at [71, 252] on link "11858555" at bounding box center [72, 254] width 28 height 7
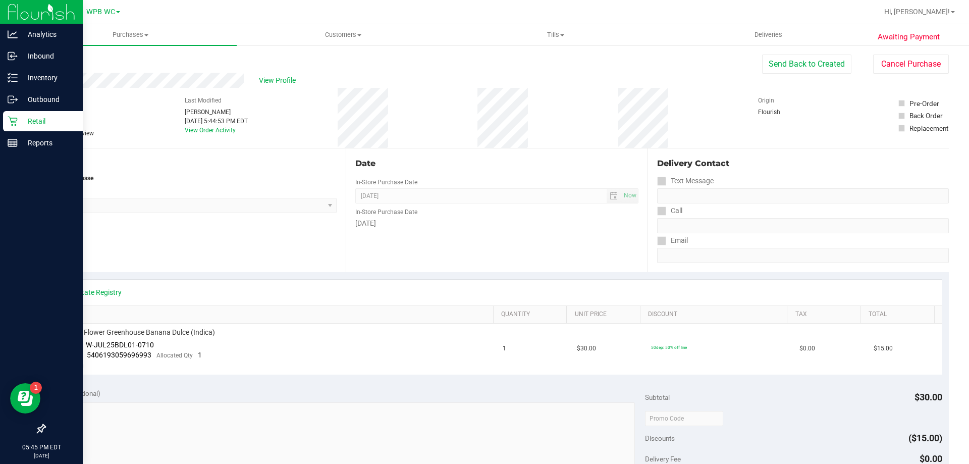
click at [8, 118] on icon at bounding box center [13, 121] width 10 height 10
